Goal: Information Seeking & Learning: Understand process/instructions

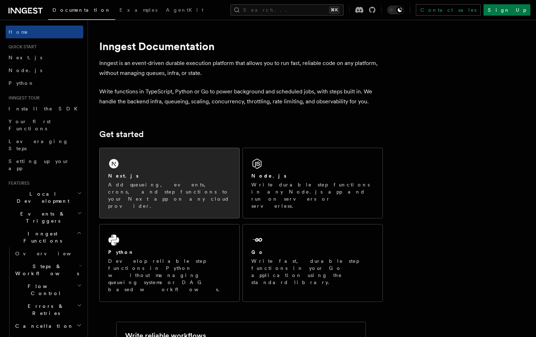
click at [156, 175] on div "Next.js" at bounding box center [169, 175] width 123 height 7
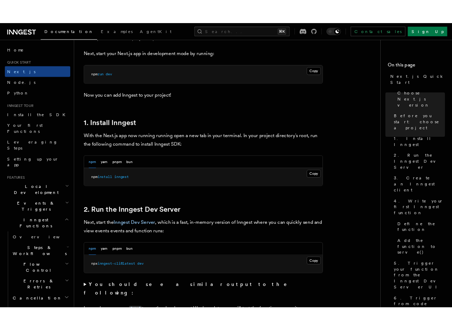
scroll to position [311, 0]
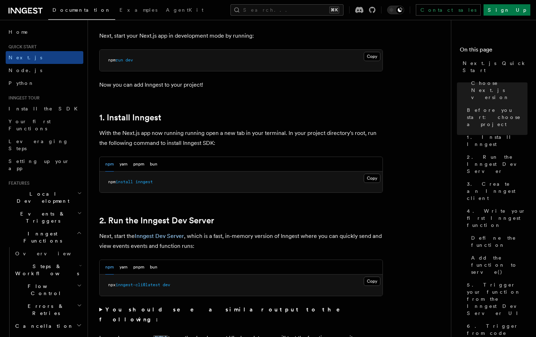
click at [133, 181] on span "install" at bounding box center [124, 181] width 17 height 5
copy article "npm install inngest"
